Goal: Check status: Check status

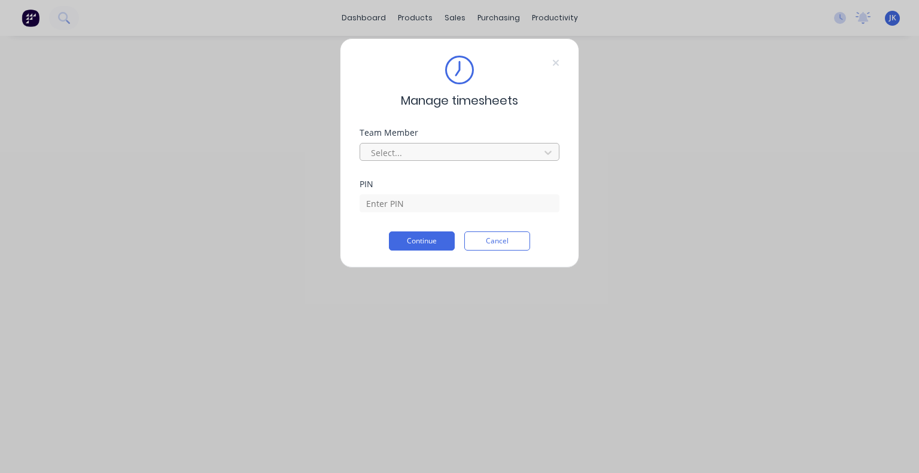
click at [537, 150] on div "Select..." at bounding box center [451, 153] width 171 height 18
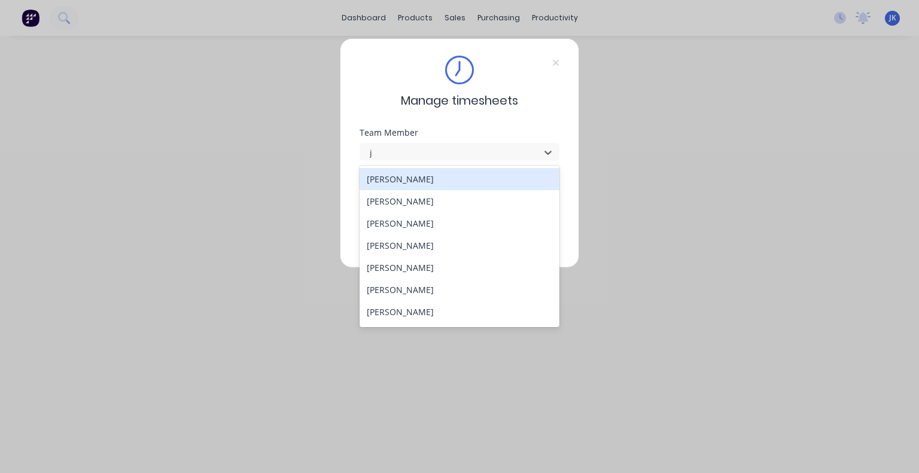
type input "ju"
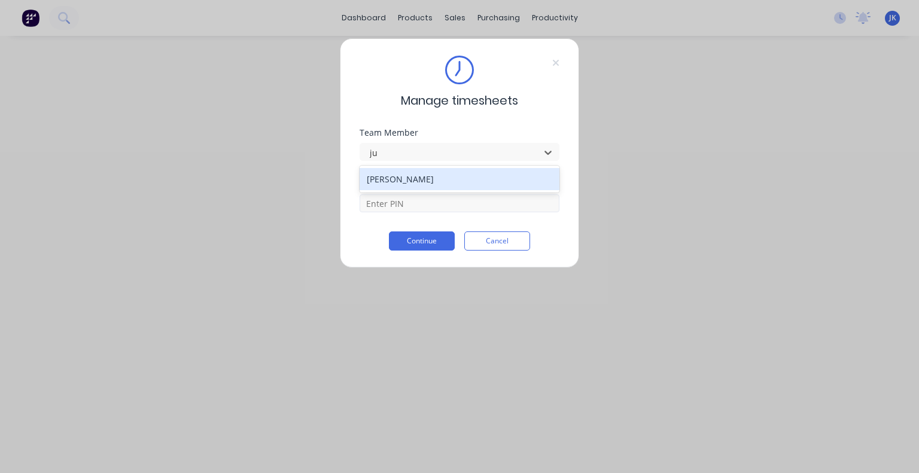
drag, startPoint x: 471, startPoint y: 176, endPoint x: 446, endPoint y: 196, distance: 31.5
click at [470, 176] on div "[PERSON_NAME]" at bounding box center [460, 179] width 200 height 22
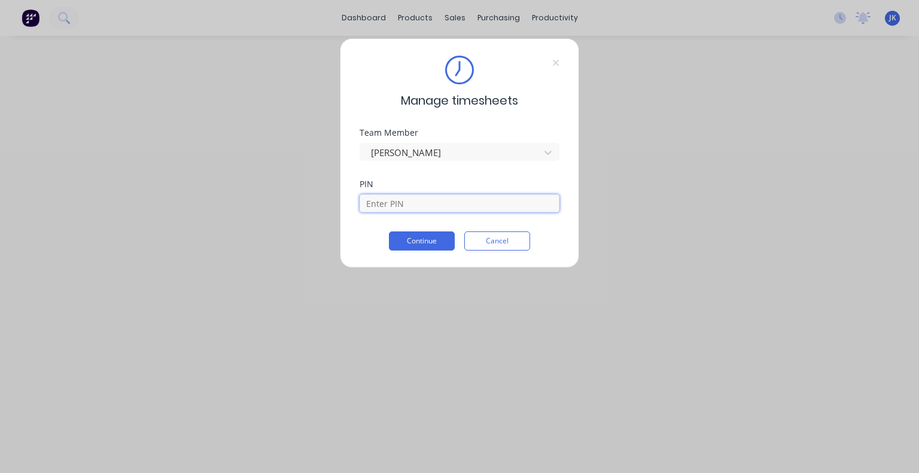
click at [442, 202] on input at bounding box center [460, 203] width 200 height 18
type input "5683"
click at [415, 253] on div "Manage timesheets Team Member [PERSON_NAME] PIN 5683 Continue Cancel" at bounding box center [459, 153] width 239 height 230
click at [416, 241] on button "Continue" at bounding box center [422, 241] width 66 height 19
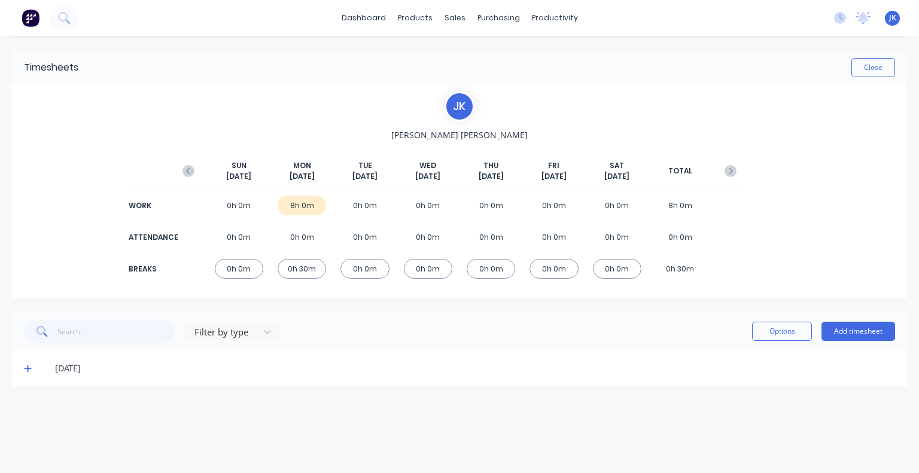
click at [29, 366] on icon at bounding box center [28, 368] width 8 height 8
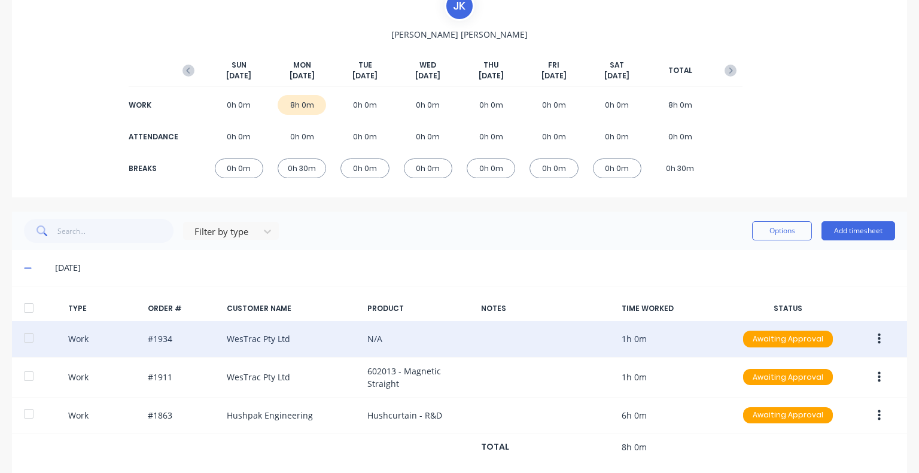
scroll to position [41, 0]
